Goal: Answer question/provide support

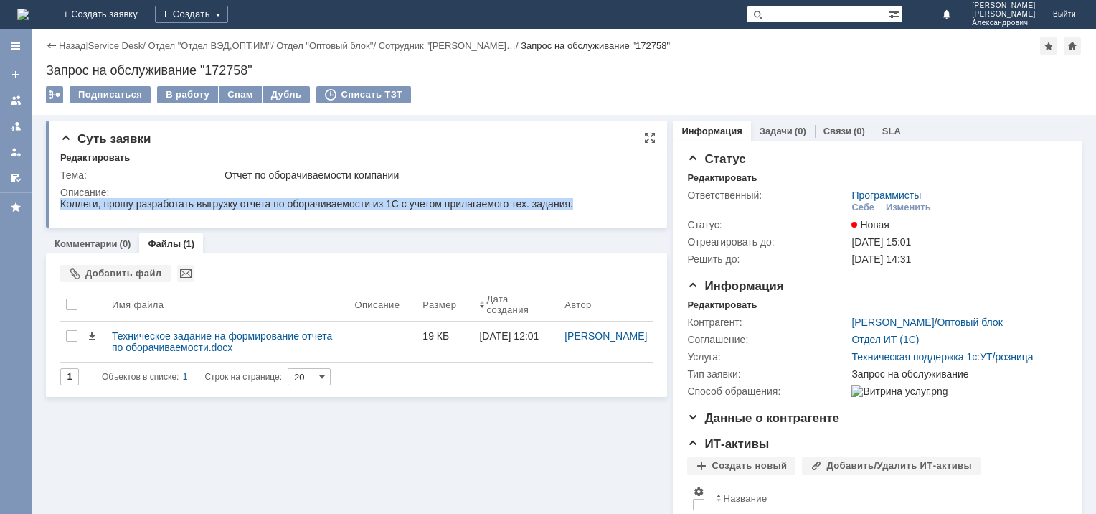
drag, startPoint x: 574, startPoint y: 204, endPoint x: 175, endPoint y: 192, distance: 399.1
click at [175, 198] on html "Коллеги, прошу разработать выгрузку отчета по оборачиваемости из 1С с учетом пр…" at bounding box center [351, 204] width 583 height 13
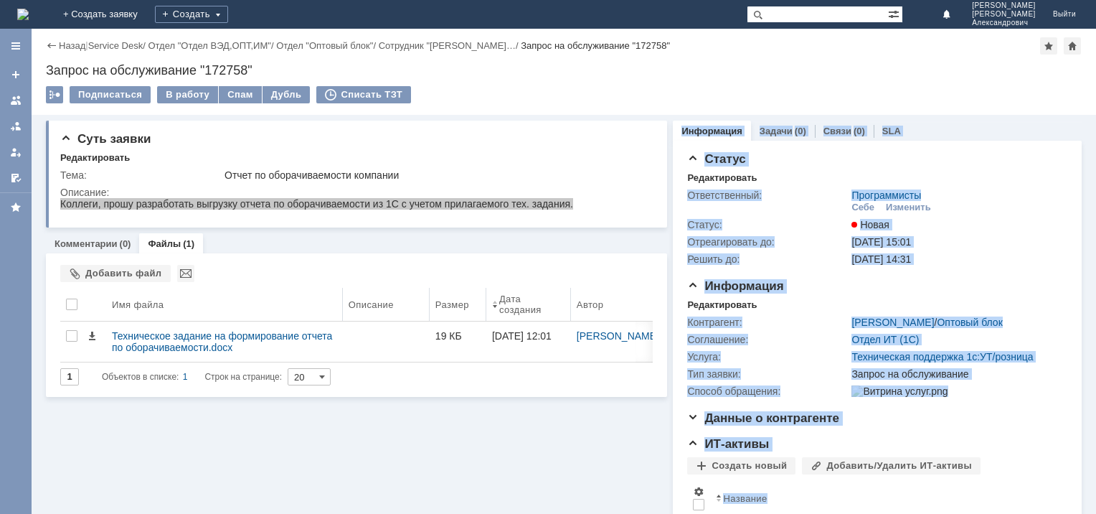
drag, startPoint x: 659, startPoint y: 350, endPoint x: 424, endPoint y: 286, distance: 243.1
click at [424, 286] on body "Идет загрузка, пожалуйста, подождите. На домашнюю + Создать заявку Создать Алфё…" at bounding box center [548, 257] width 1096 height 514
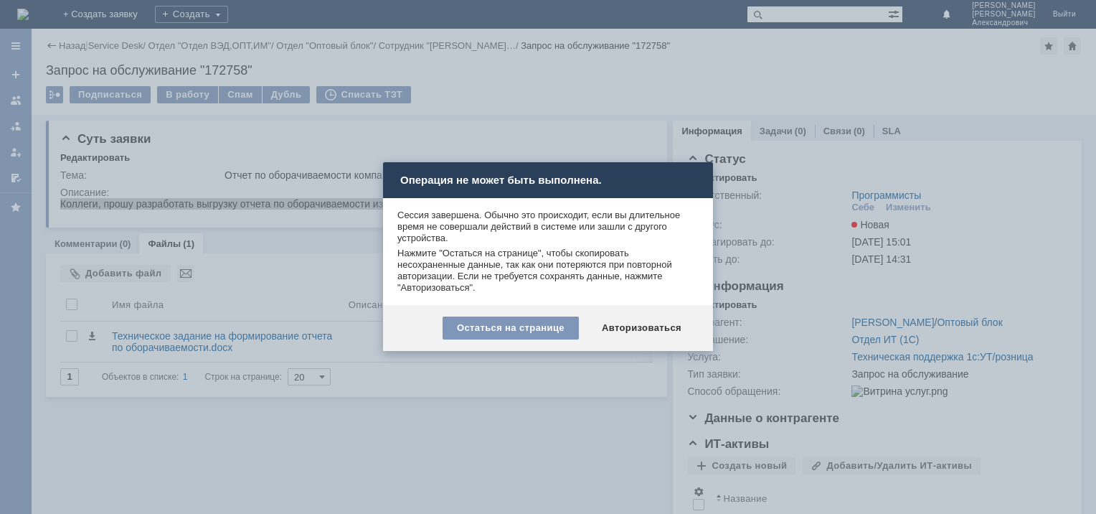
click at [654, 330] on div "Авторизоваться" at bounding box center [642, 327] width 108 height 23
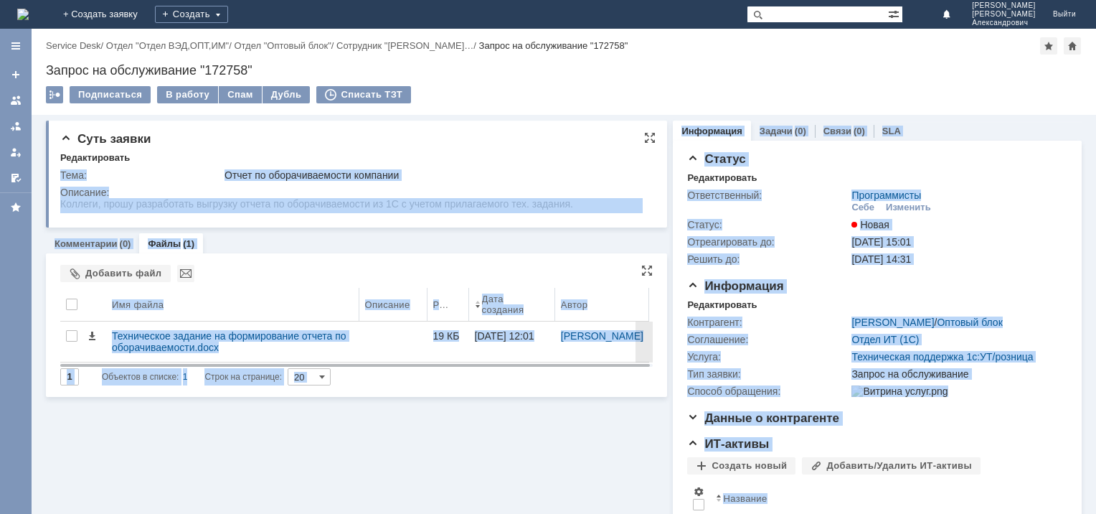
drag, startPoint x: 55, startPoint y: 171, endPoint x: 446, endPoint y: 153, distance: 391.4
click at [446, 152] on body "Идет загрузка, пожалуйста, подождите. На домашнюю + Создать заявку Создать Алфё…" at bounding box center [548, 257] width 1096 height 514
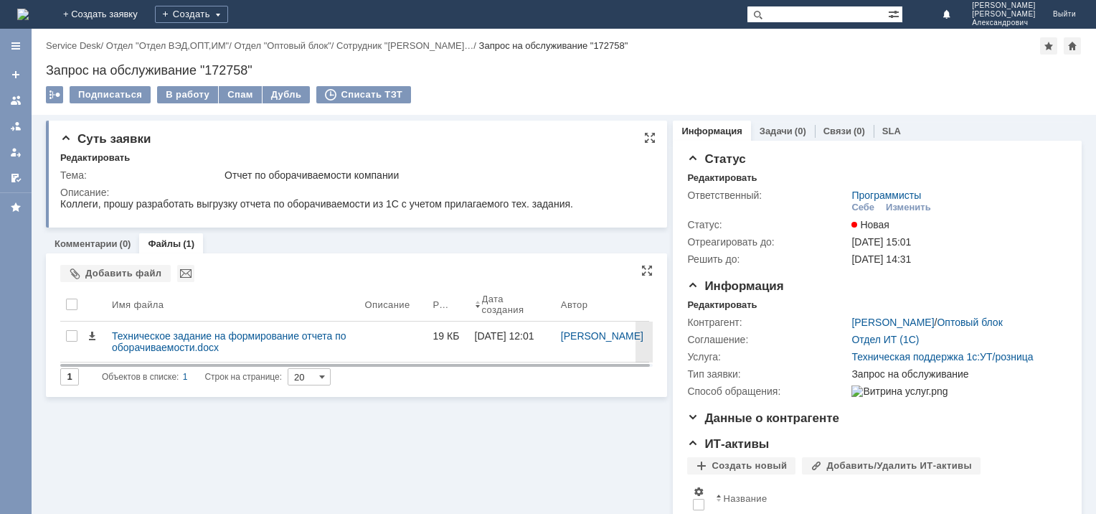
drag, startPoint x: 446, startPoint y: 153, endPoint x: 594, endPoint y: 128, distance: 150.5
click at [594, 128] on div "Суть заявки Редактировать Тема: Отчет по оборачиваемости компании Описание:" at bounding box center [356, 174] width 621 height 107
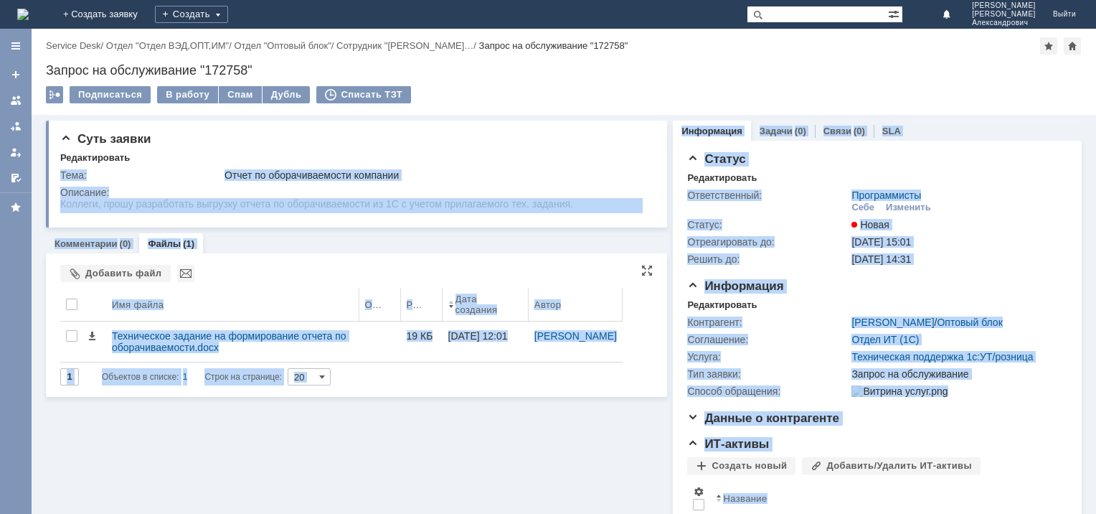
drag, startPoint x: 54, startPoint y: 172, endPoint x: 351, endPoint y: 198, distance: 298.2
click at [351, 198] on body "Идет загрузка, пожалуйста, подождите. На домашнюю + Создать заявку Создать Алфё…" at bounding box center [548, 257] width 1096 height 514
drag, startPoint x: 291, startPoint y: 0, endPoint x: 455, endPoint y: 176, distance: 241.1
click at [455, 176] on div "Отчет по оборачиваемости компании" at bounding box center [436, 174] width 423 height 11
click at [172, 164] on div "Тема: Отчет по оборачиваемости компании Описание:" at bounding box center [357, 190] width 595 height 52
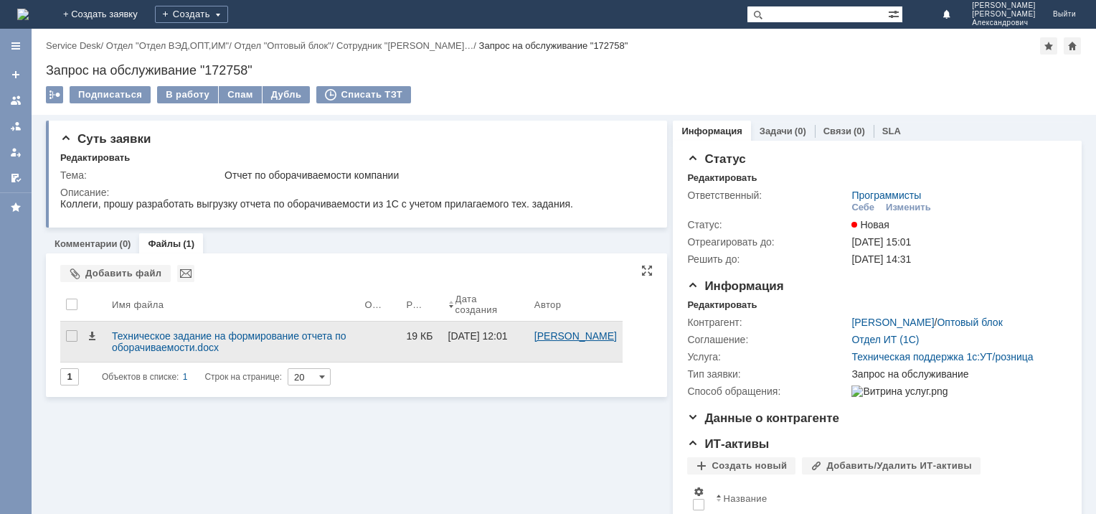
drag, startPoint x: 53, startPoint y: 171, endPoint x: 565, endPoint y: 343, distance: 539.8
click at [565, 343] on div "Суть заявки Редактировать Тема: Отчет по оборачиваемости компании Описание: Ком…" at bounding box center [356, 373] width 621 height 517
copy div "Тема: Отчет по оборачиваемости компании Описание: Комментарии (0) Файлы (1) Фай…"
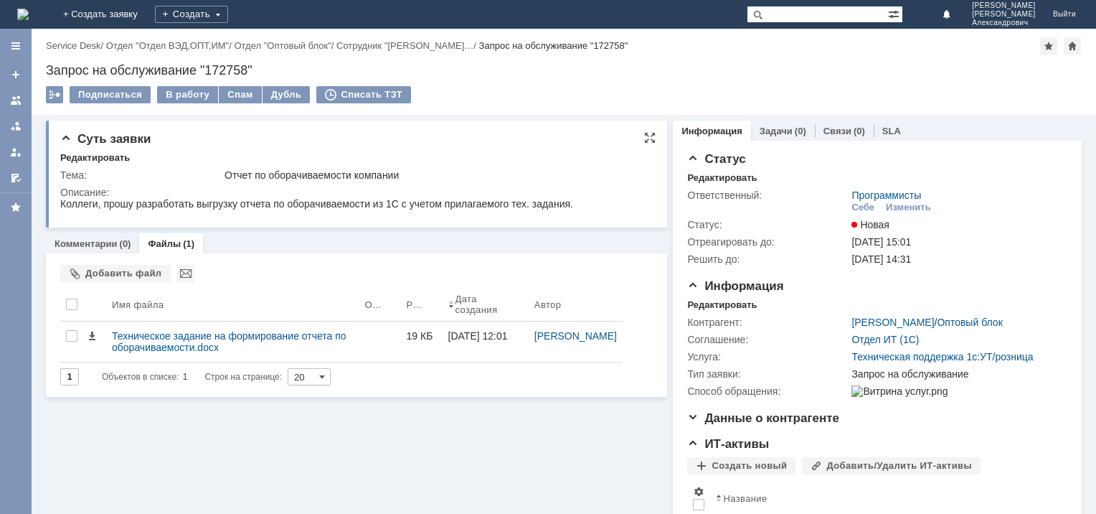
click at [464, 143] on div "Суть заявки" at bounding box center [357, 139] width 595 height 14
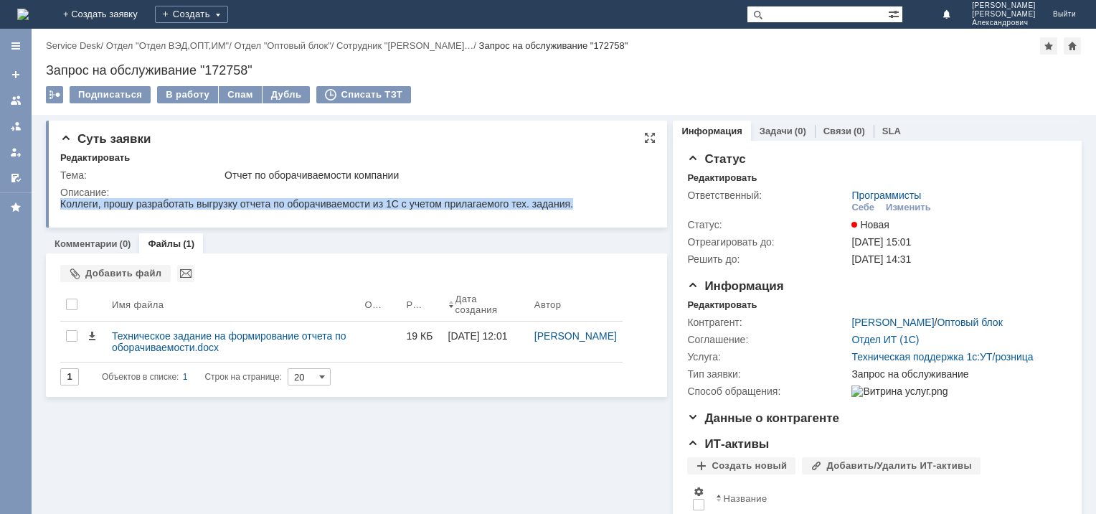
drag, startPoint x: 578, startPoint y: 203, endPoint x: 55, endPoint y: 184, distance: 523.4
click at [60, 198] on html "Коллеги, прошу разработать выгрузку отчета по оборачиваемости из 1С с учетом пр…" at bounding box center [351, 204] width 583 height 13
copy div "Коллеги, прошу разработать выгрузку отчета по оборачиваемости из 1С с учетом пр…"
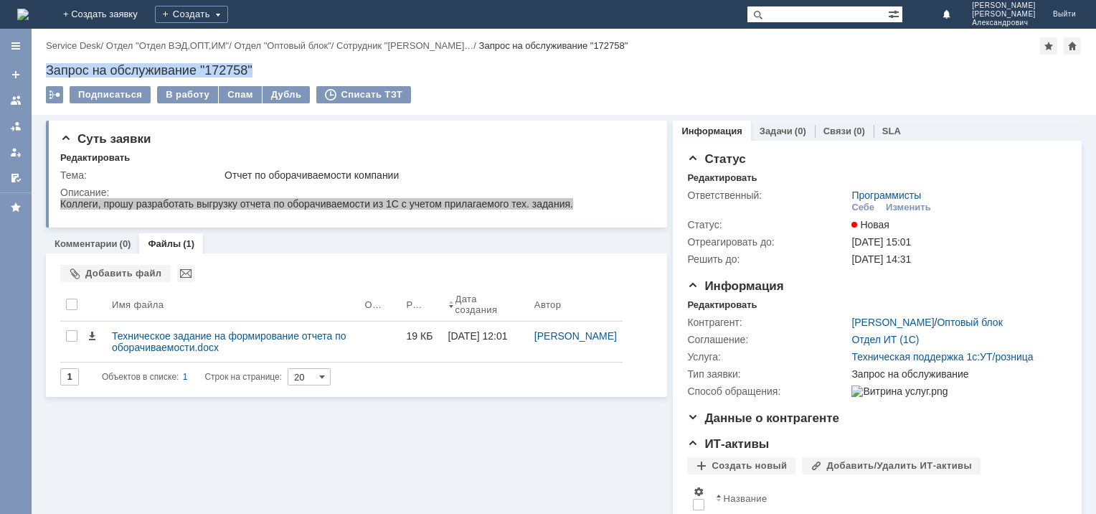
drag, startPoint x: 268, startPoint y: 68, endPoint x: 42, endPoint y: 68, distance: 226.7
click at [42, 68] on div "Назад | Service Desk / Отдел "Отдел ВЭД,ОПТ,ИМ" / Отдел "Оптовый блок" / Сотруд…" at bounding box center [564, 72] width 1065 height 86
copy div "Запрос на обслуживание "172758""
click at [443, 216] on div "Суть заявки Редактировать Тема: Отчет по оборачиваемости компании Описание:" at bounding box center [356, 174] width 621 height 107
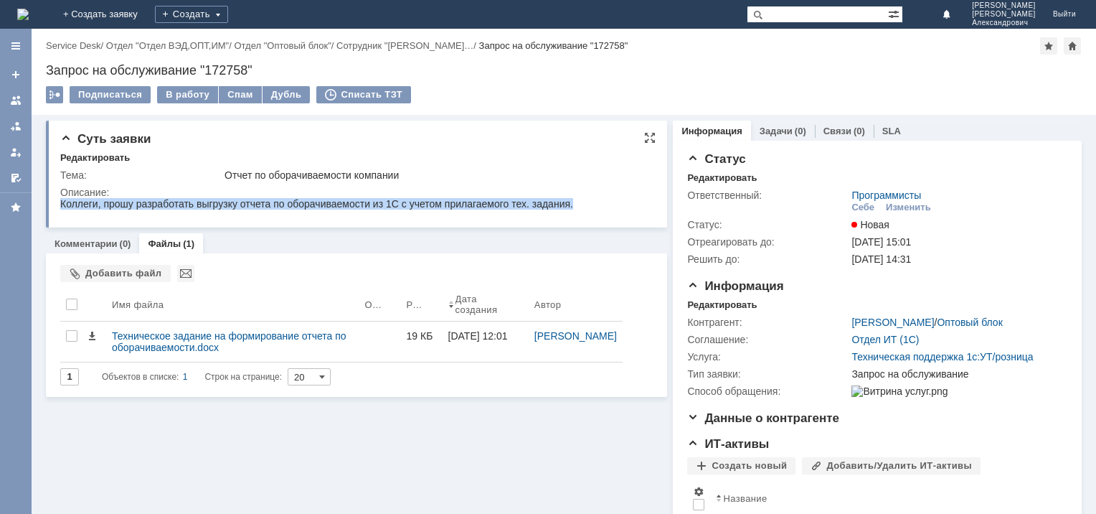
click at [416, 204] on div "Коллеги, прошу разработать выгрузку отчета по оборачиваемости из 1С с учетом пр…" at bounding box center [316, 203] width 513 height 11
